Goal: Information Seeking & Learning: Learn about a topic

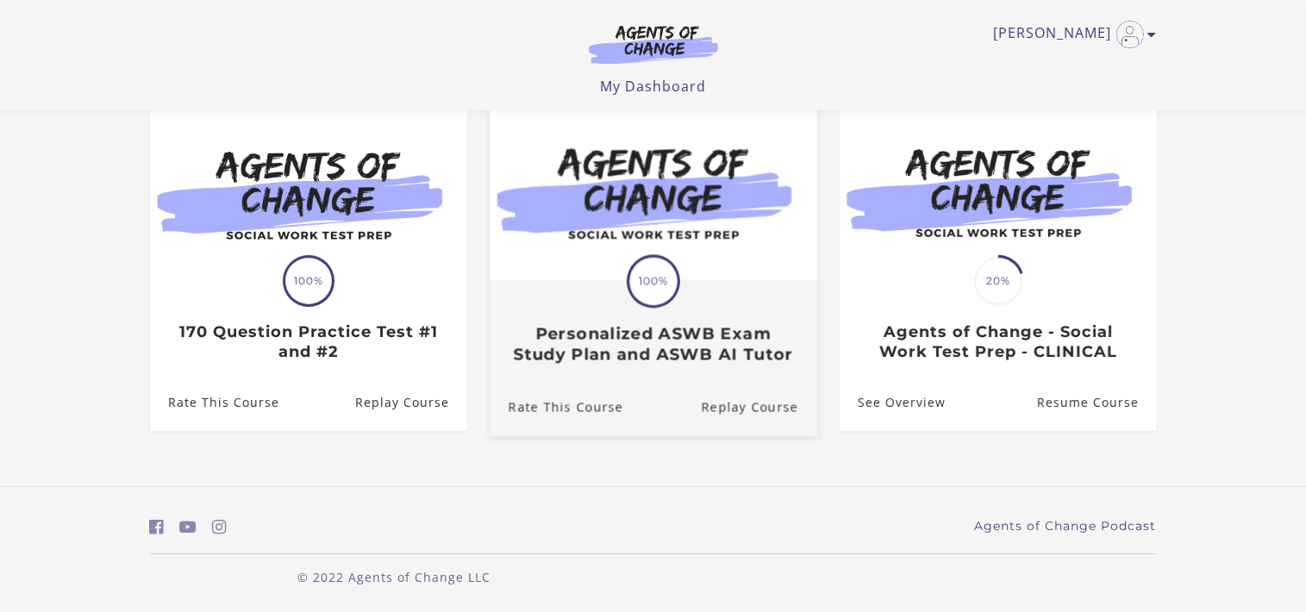
click at [611, 347] on h3 "Personalized ASWB Exam Study Plan and ASWB AI Tutor" at bounding box center [653, 344] width 290 height 40
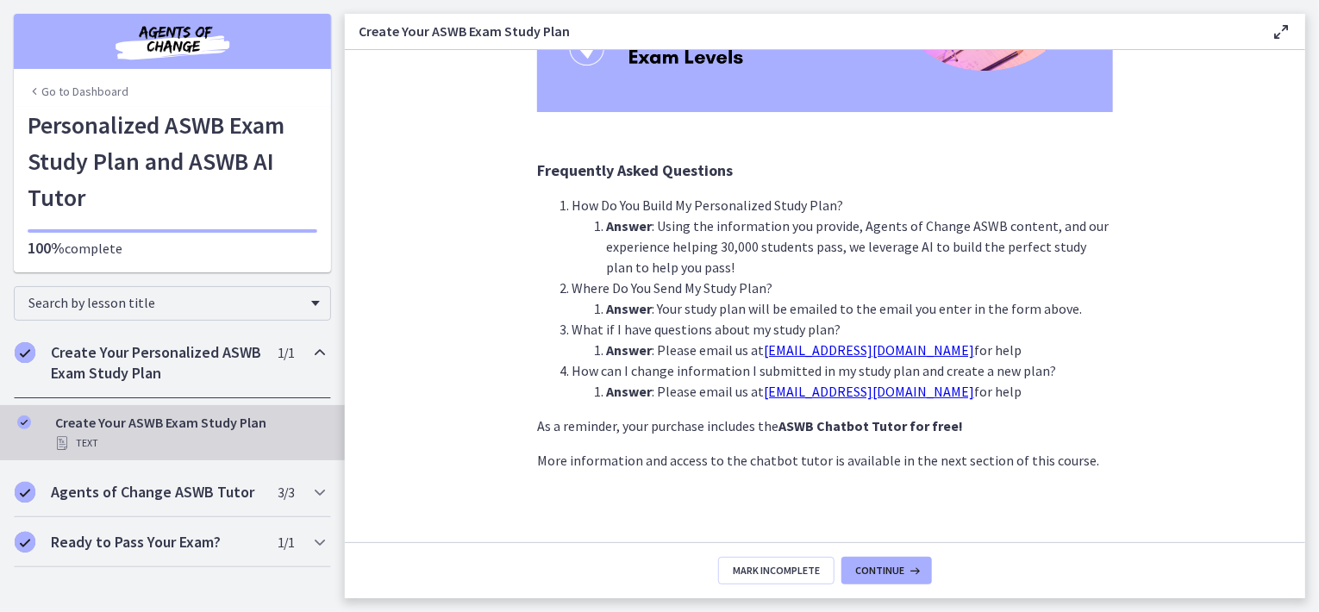
scroll to position [412, 0]
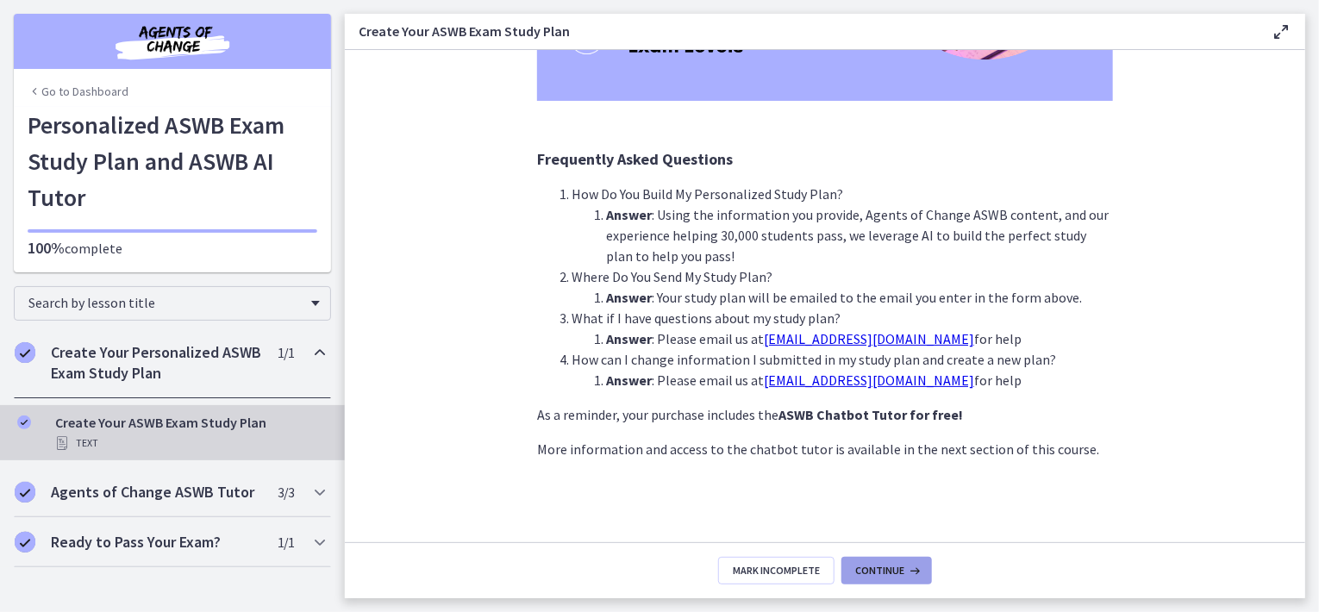
click at [900, 572] on span "Continue" at bounding box center [879, 571] width 49 height 14
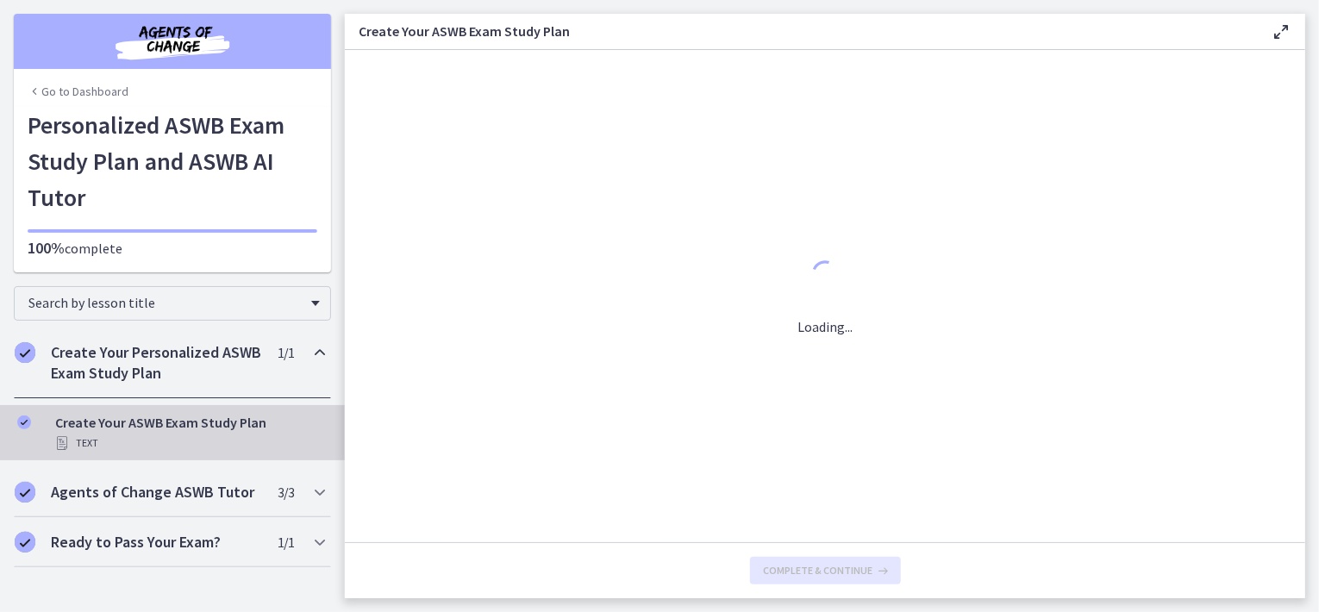
scroll to position [0, 0]
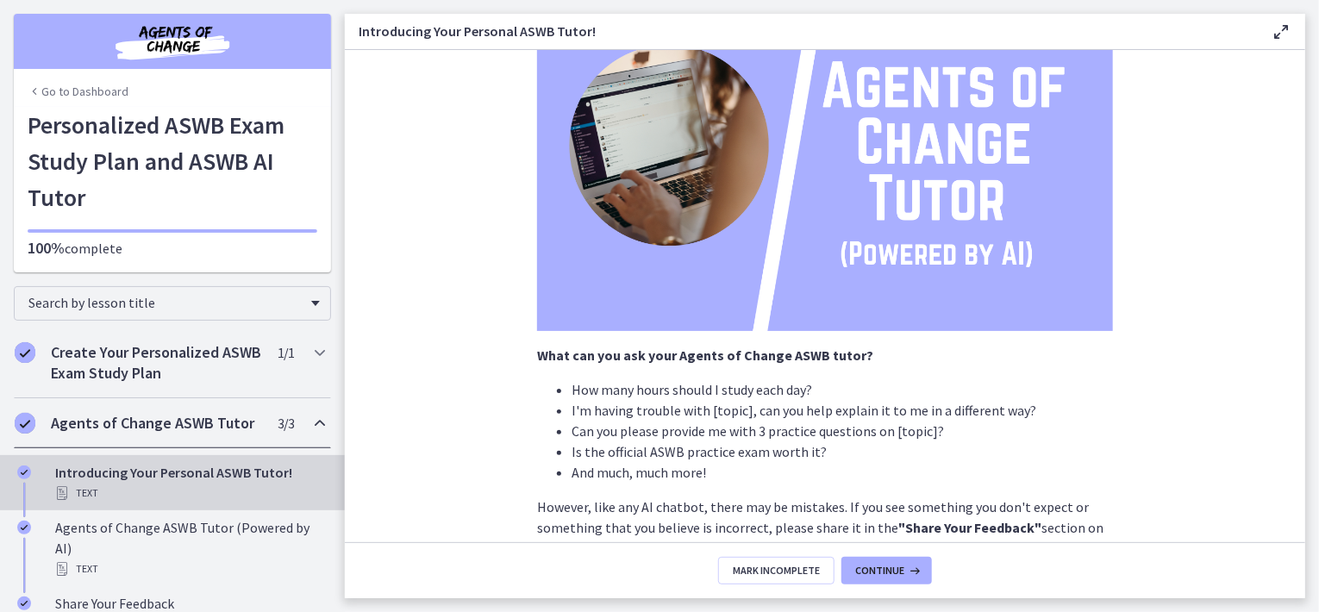
scroll to position [303, 0]
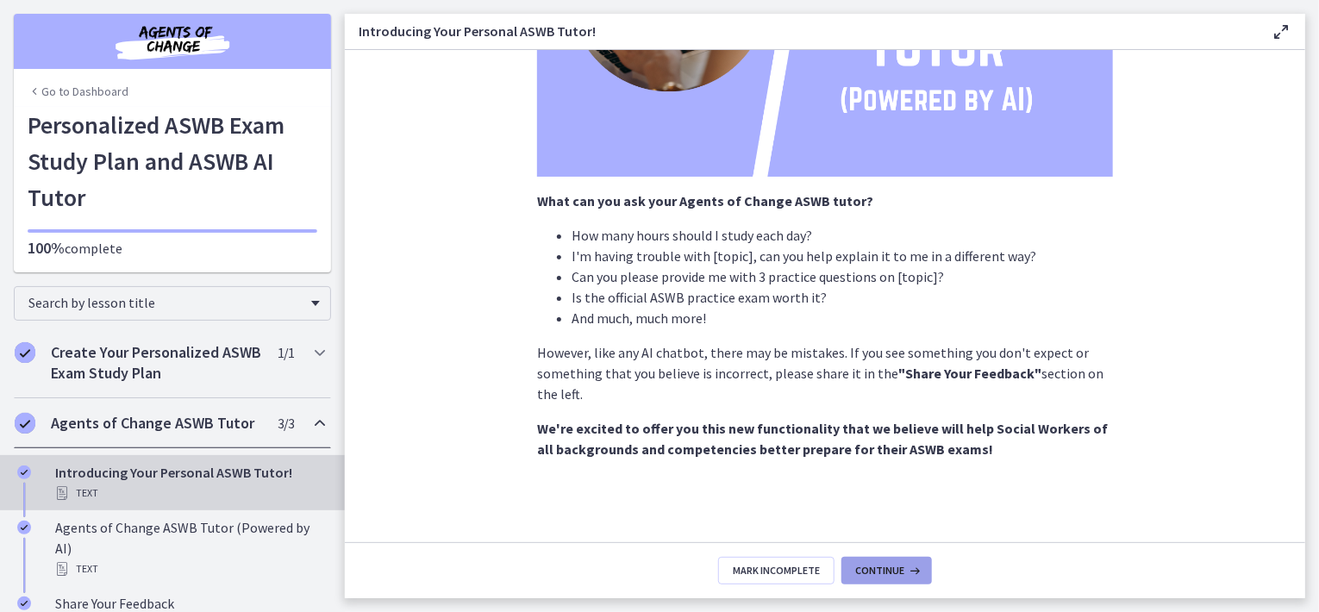
click at [894, 572] on span "Continue" at bounding box center [879, 571] width 49 height 14
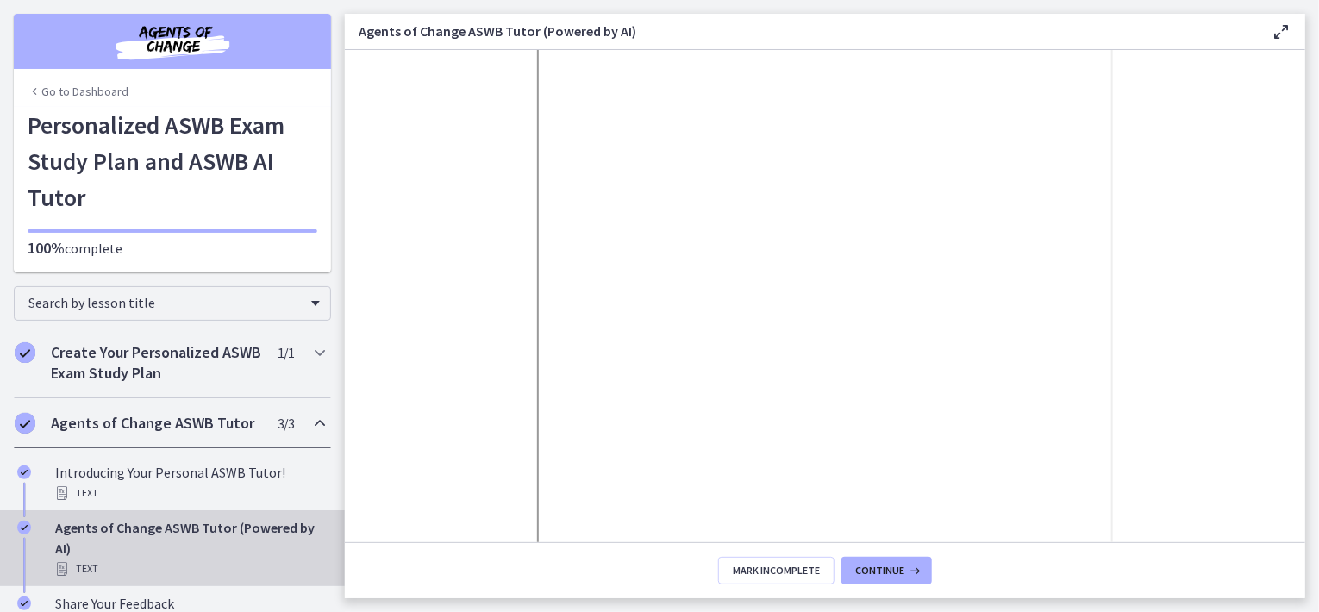
scroll to position [323, 0]
click at [33, 0] on section "Go to Dashboard Go to Dashboard Personalized ASWB Exam Study Plan and ASWB AI T…" at bounding box center [172, 136] width 317 height 272
click at [40, 305] on span "Search by lesson title" at bounding box center [165, 302] width 274 height 17
